Goal: Transaction & Acquisition: Purchase product/service

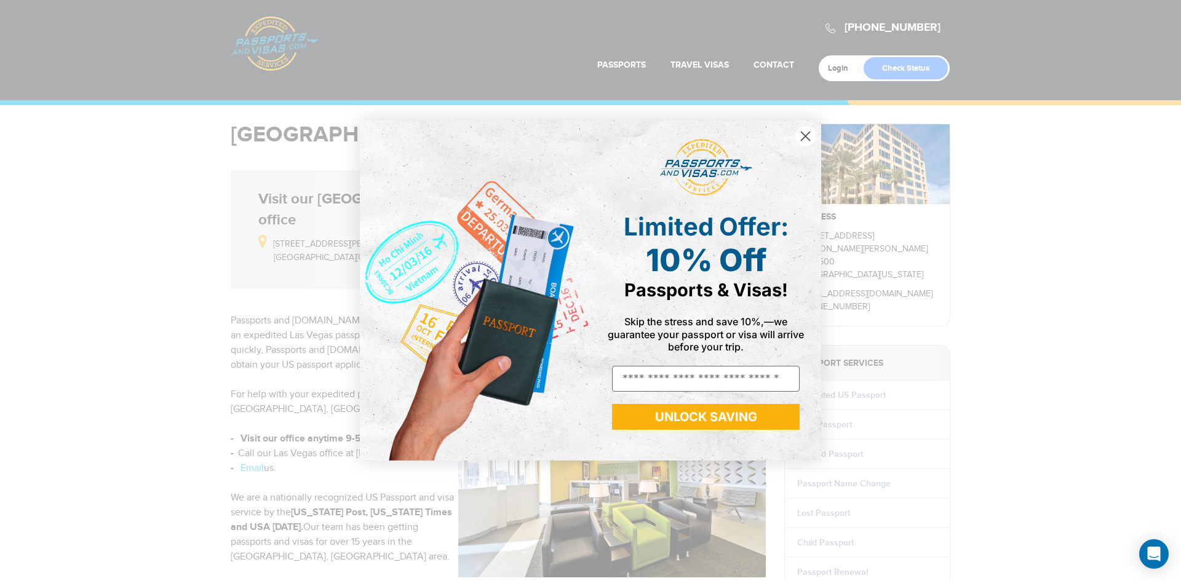
click at [806, 138] on icon "Close dialog" at bounding box center [805, 136] width 9 height 9
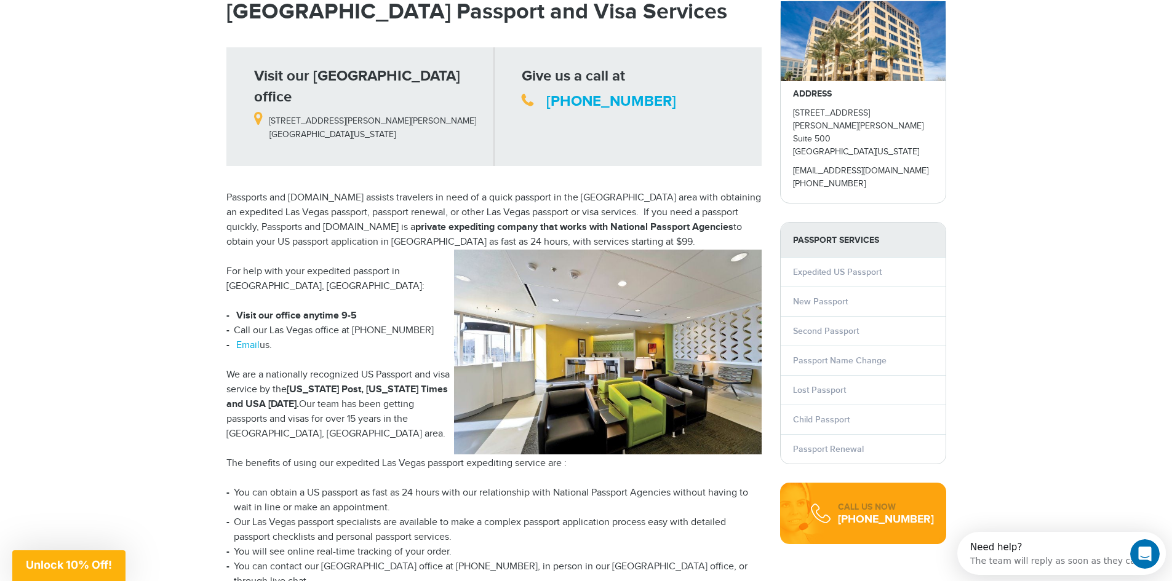
scroll to position [185, 0]
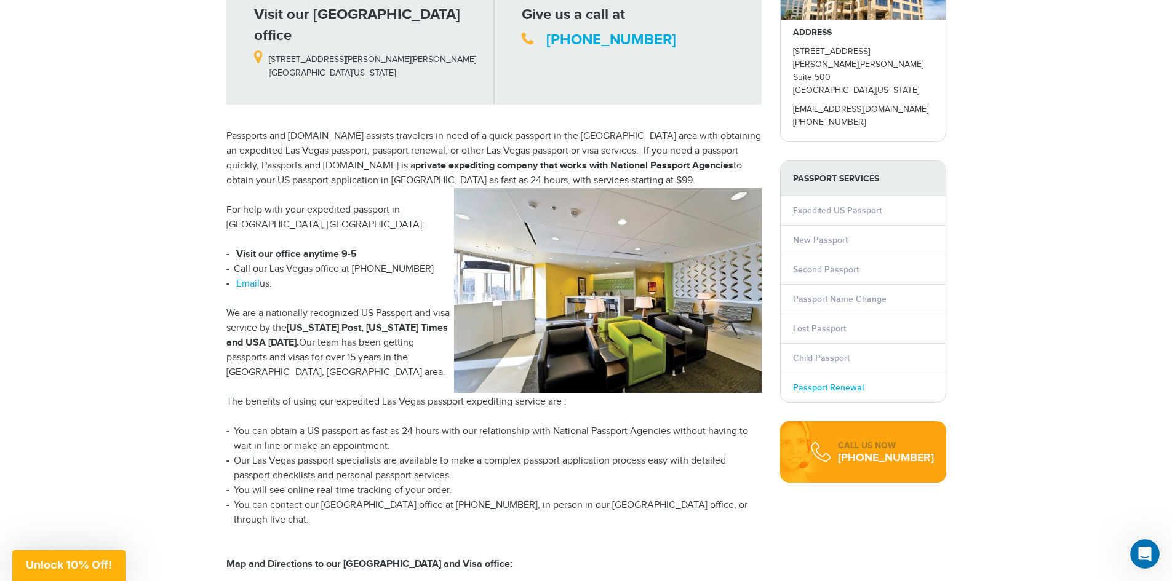
click at [812, 383] on link "Passport Renewal" at bounding box center [828, 388] width 71 height 10
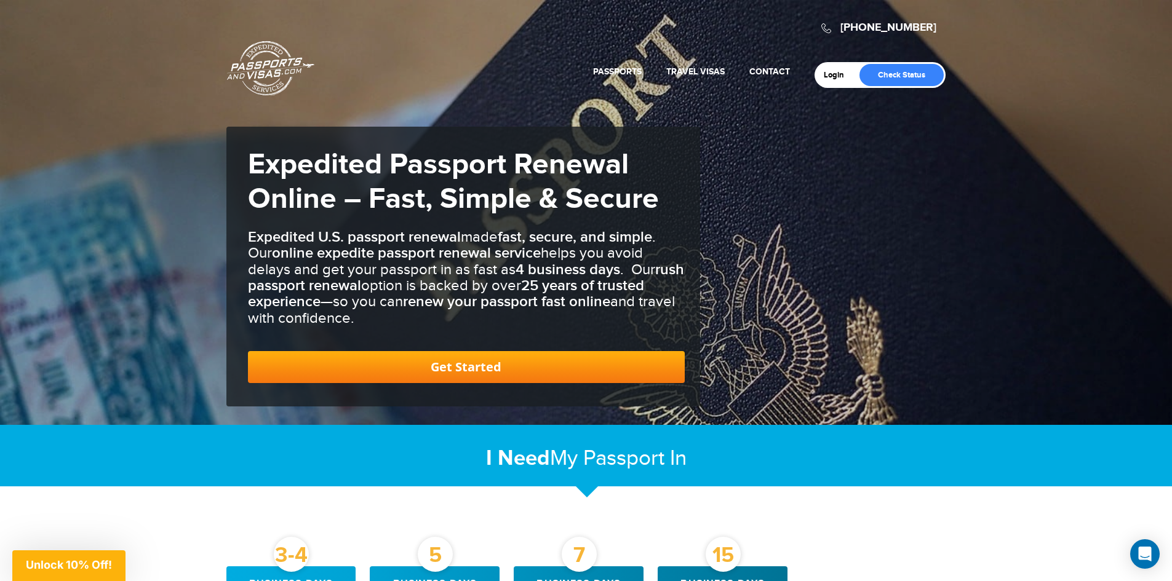
scroll to position [369, 0]
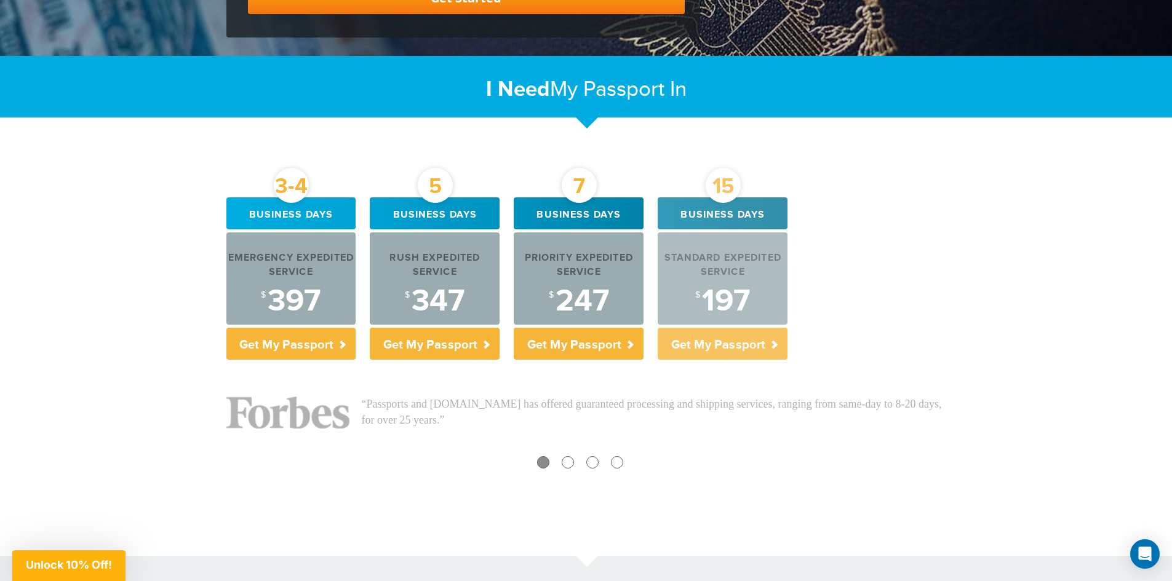
click at [728, 347] on p "Get My Passport" at bounding box center [722, 344] width 130 height 32
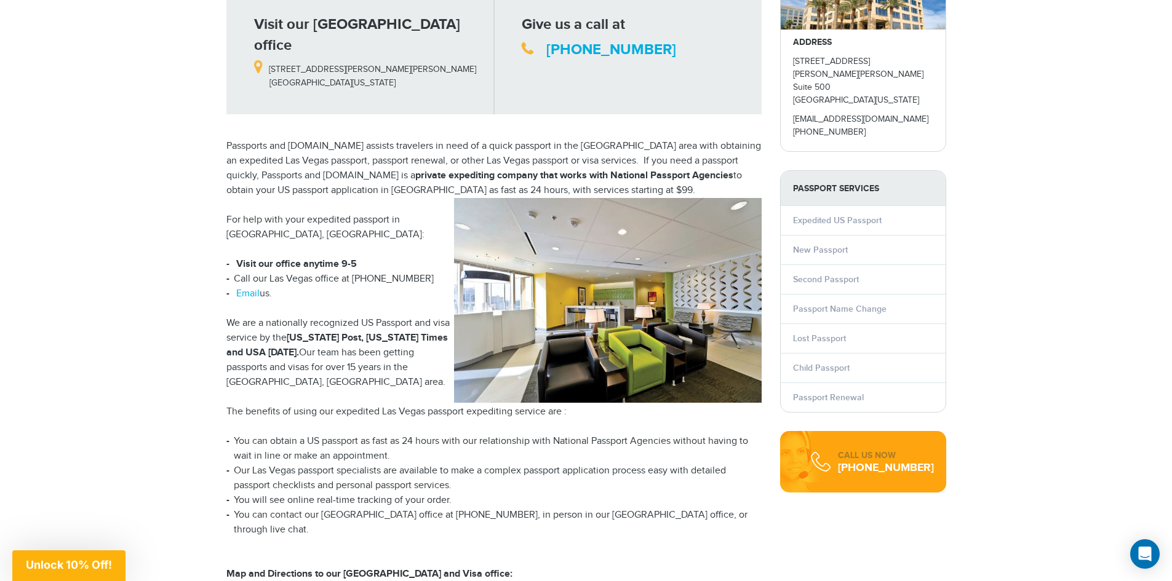
scroll to position [175, 0]
